Goal: Transaction & Acquisition: Purchase product/service

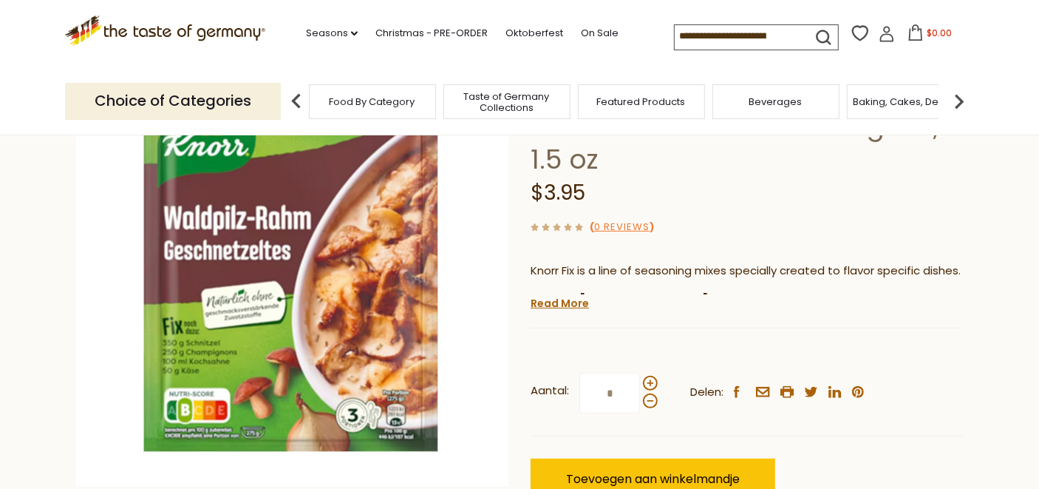
scroll to position [123, 0]
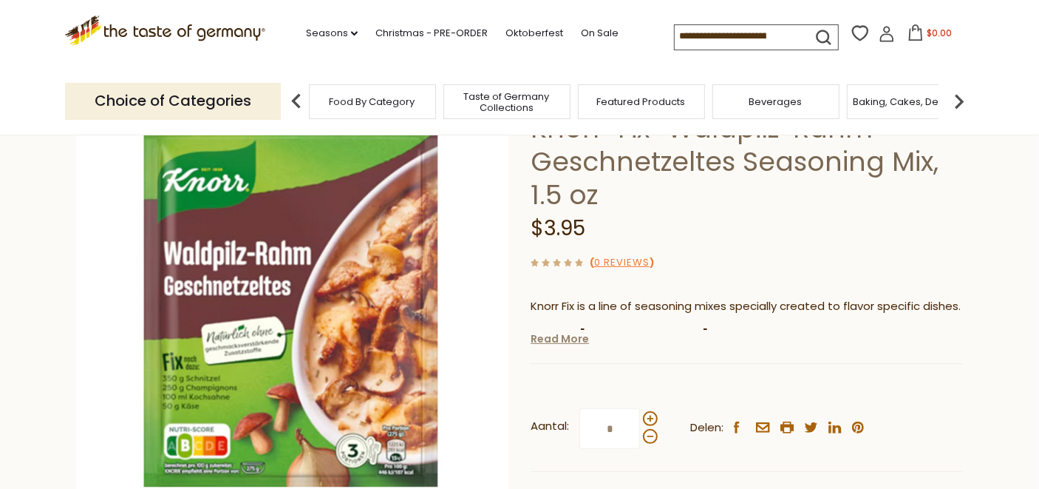
click at [571, 340] on link "Read More" at bounding box center [560, 338] width 58 height 15
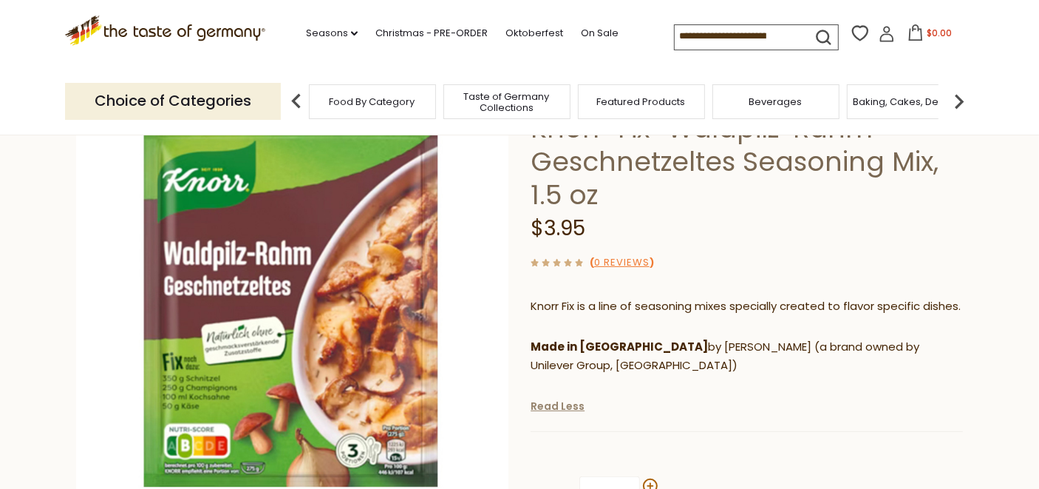
click at [570, 409] on link "Read Less" at bounding box center [558, 405] width 54 height 15
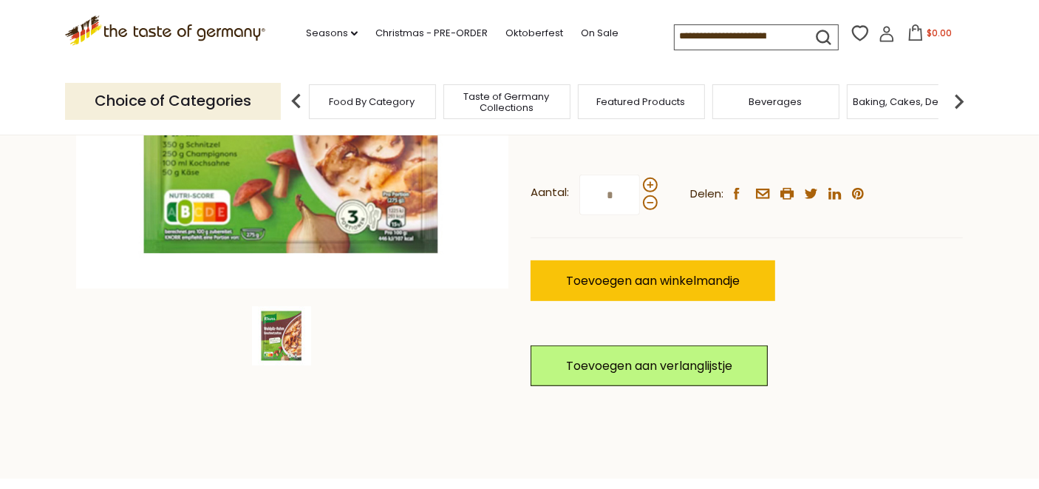
scroll to position [370, 0]
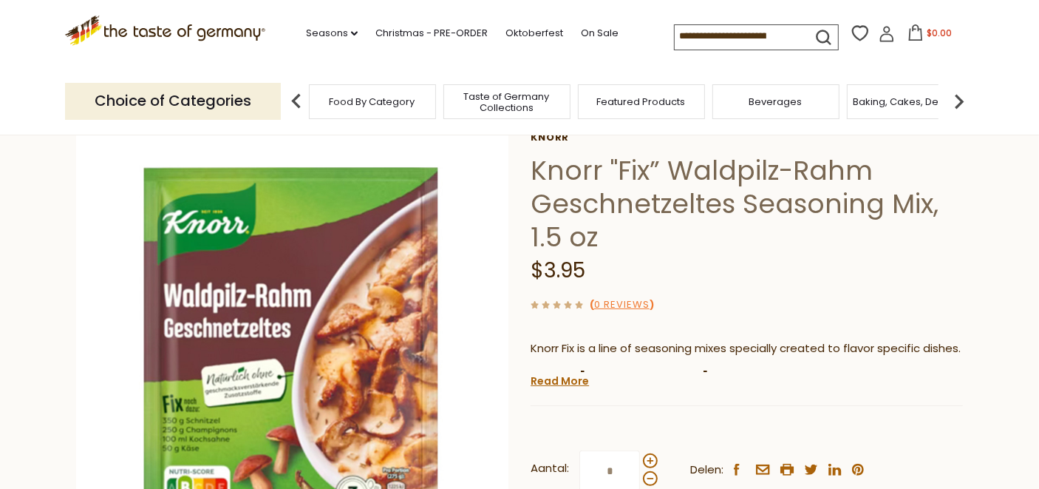
scroll to position [246, 0]
